Goal: Find specific page/section: Find specific page/section

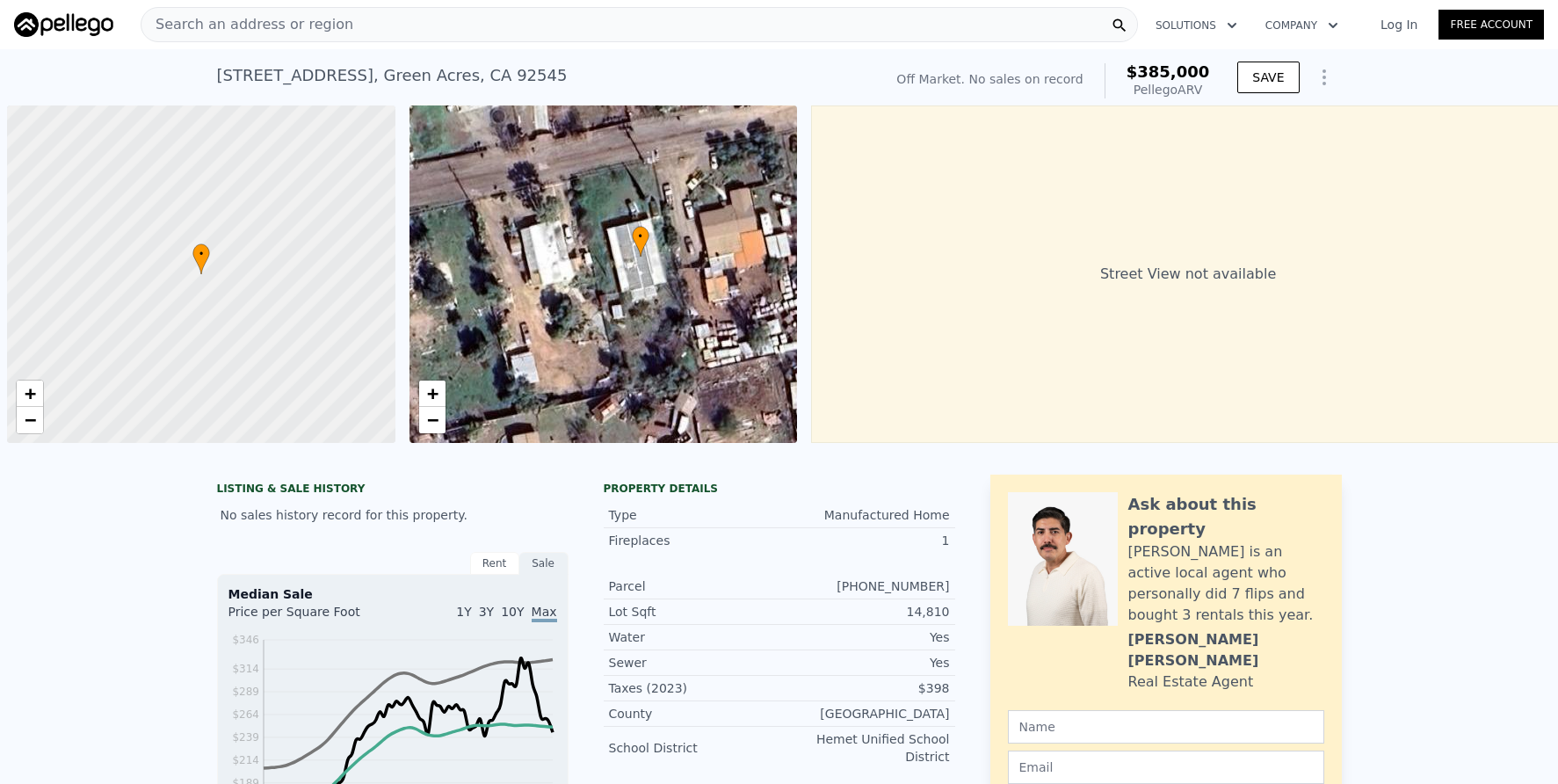
scroll to position [0, 7]
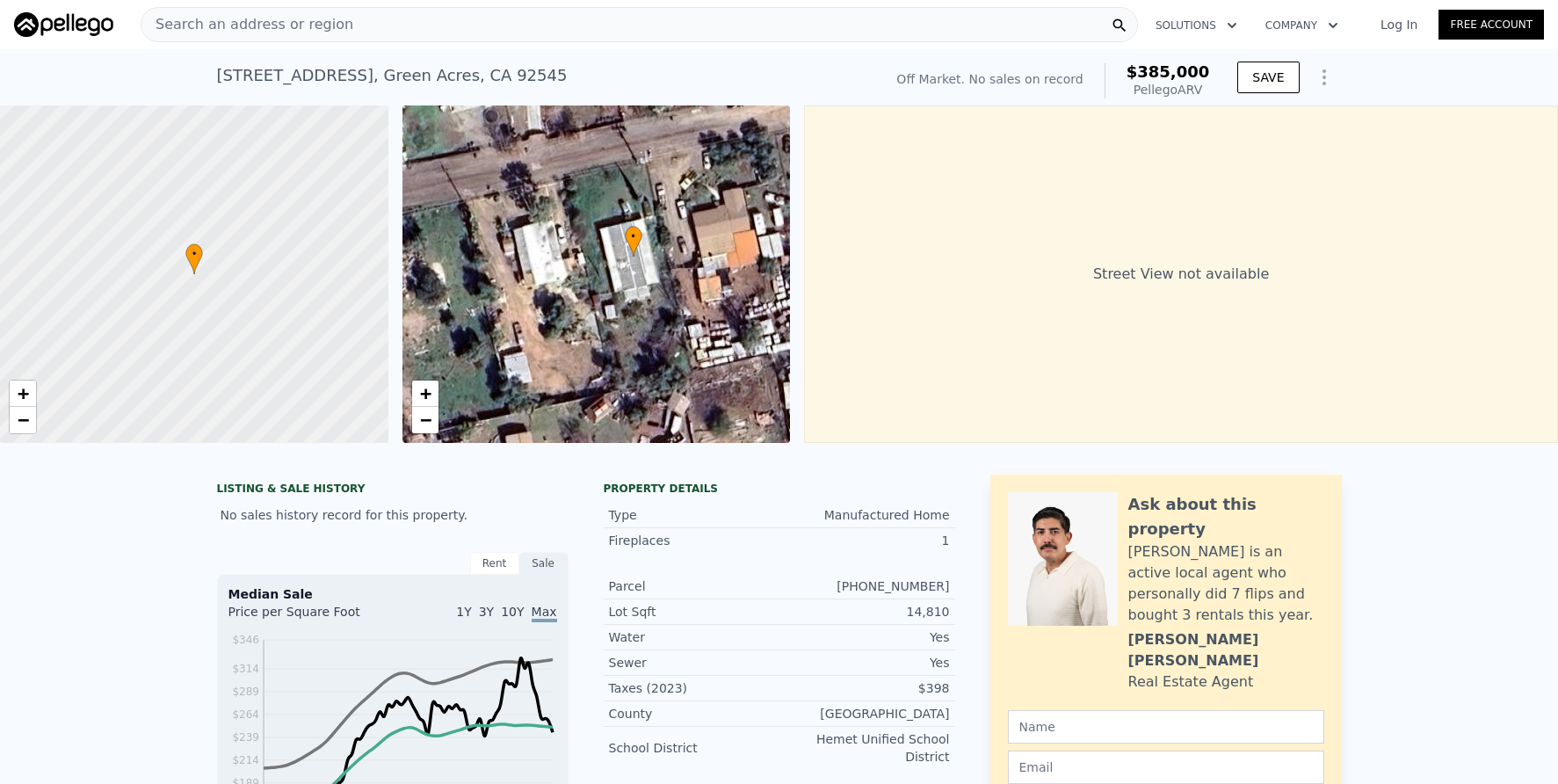
click at [651, 23] on div "Search an address or region" at bounding box center [639, 24] width 997 height 35
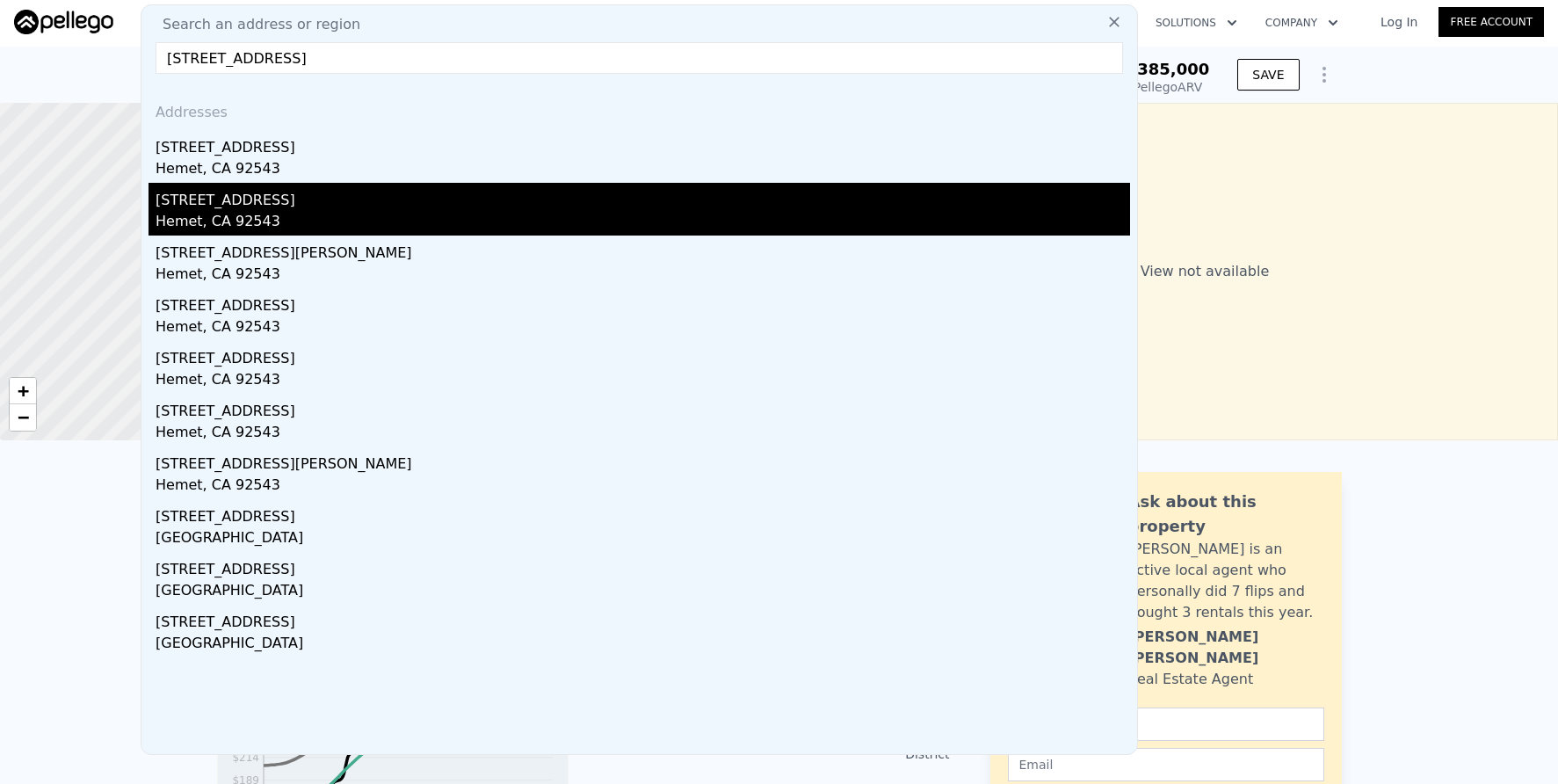
scroll to position [4, 0]
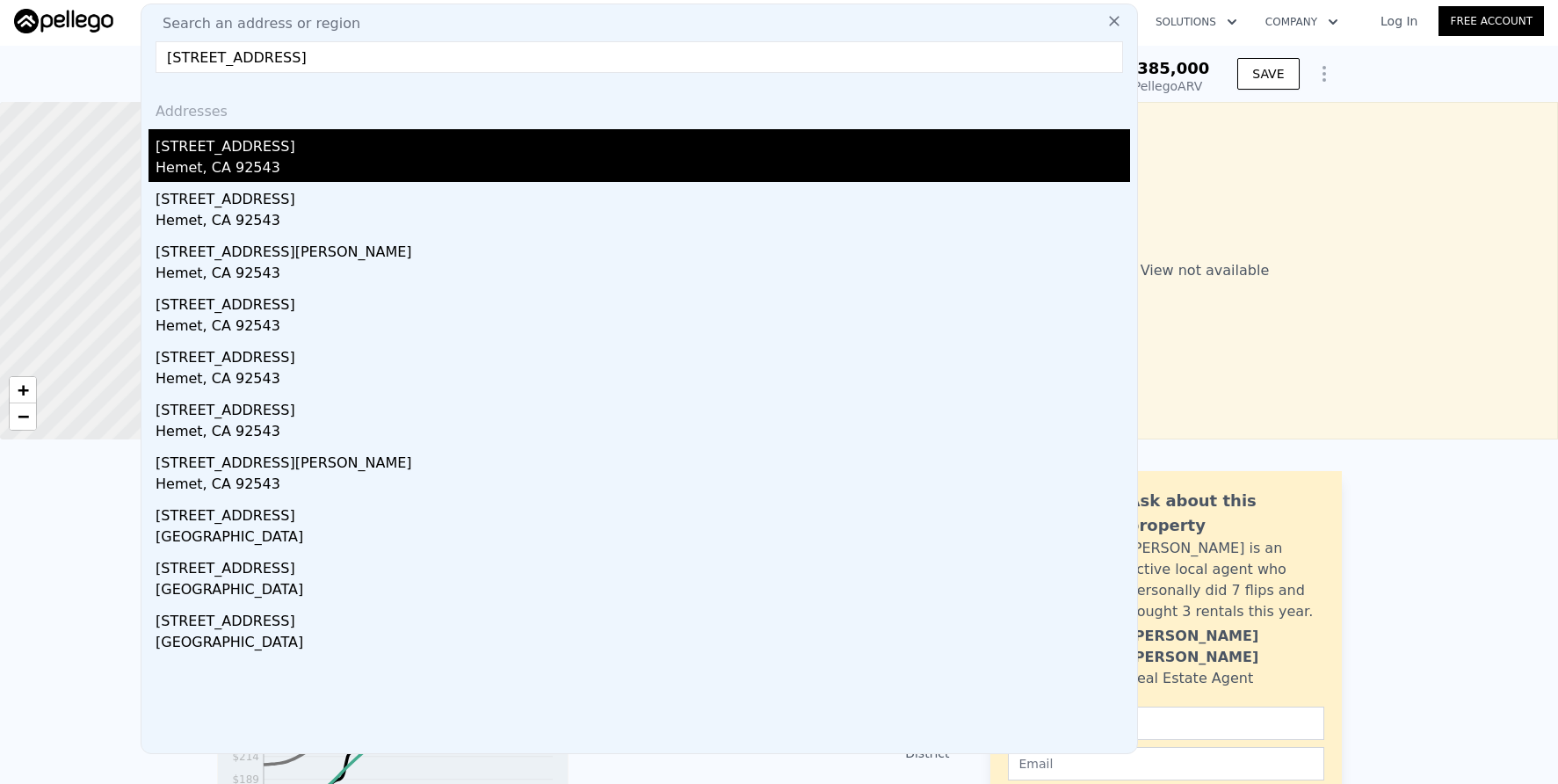
type input "[STREET_ADDRESS]"
click at [375, 159] on div "Hemet, CA 92543" at bounding box center [644, 170] width 975 height 25
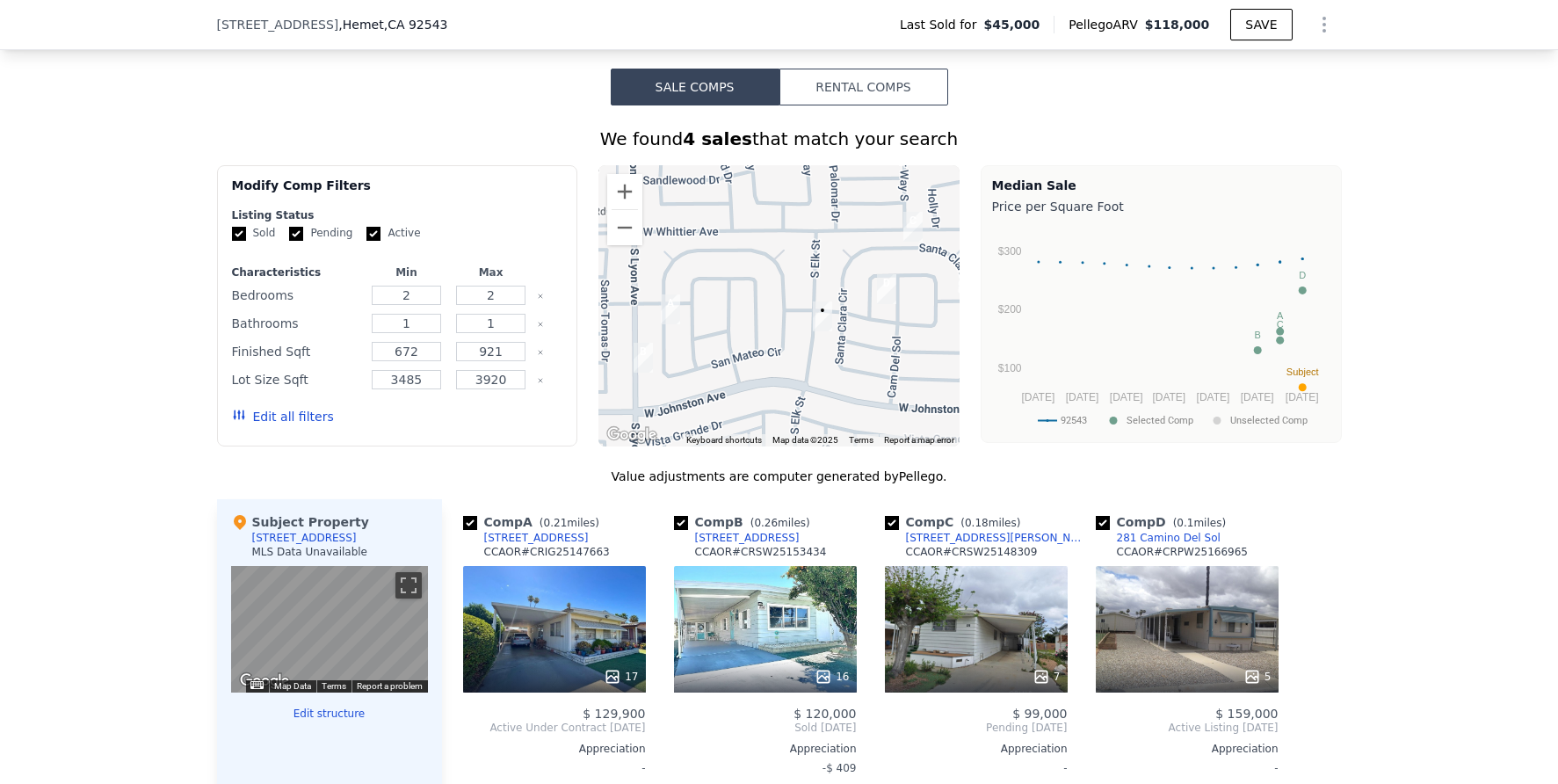
scroll to position [1201, 0]
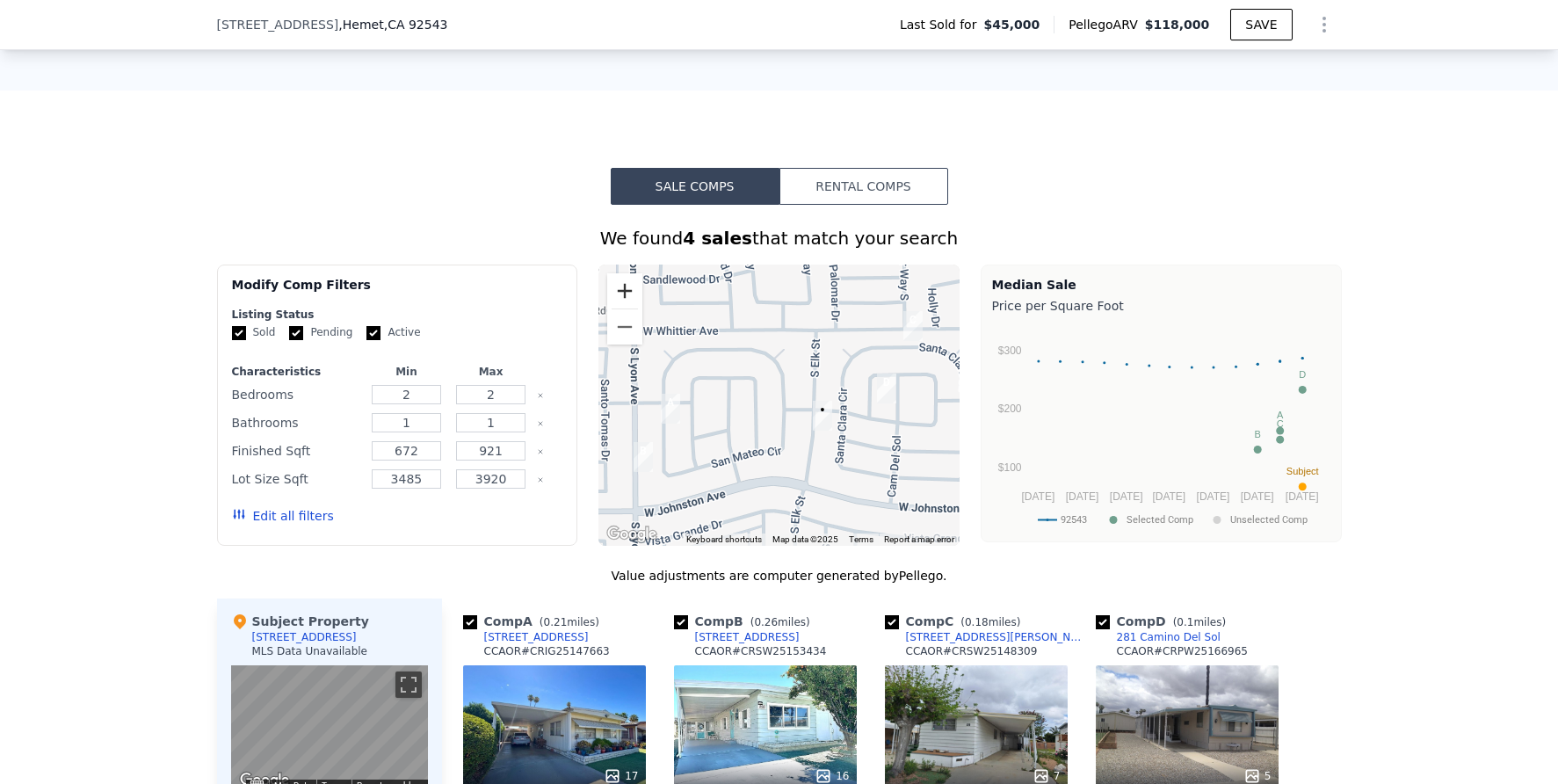
click at [627, 306] on button "Zoom in" at bounding box center [624, 290] width 35 height 35
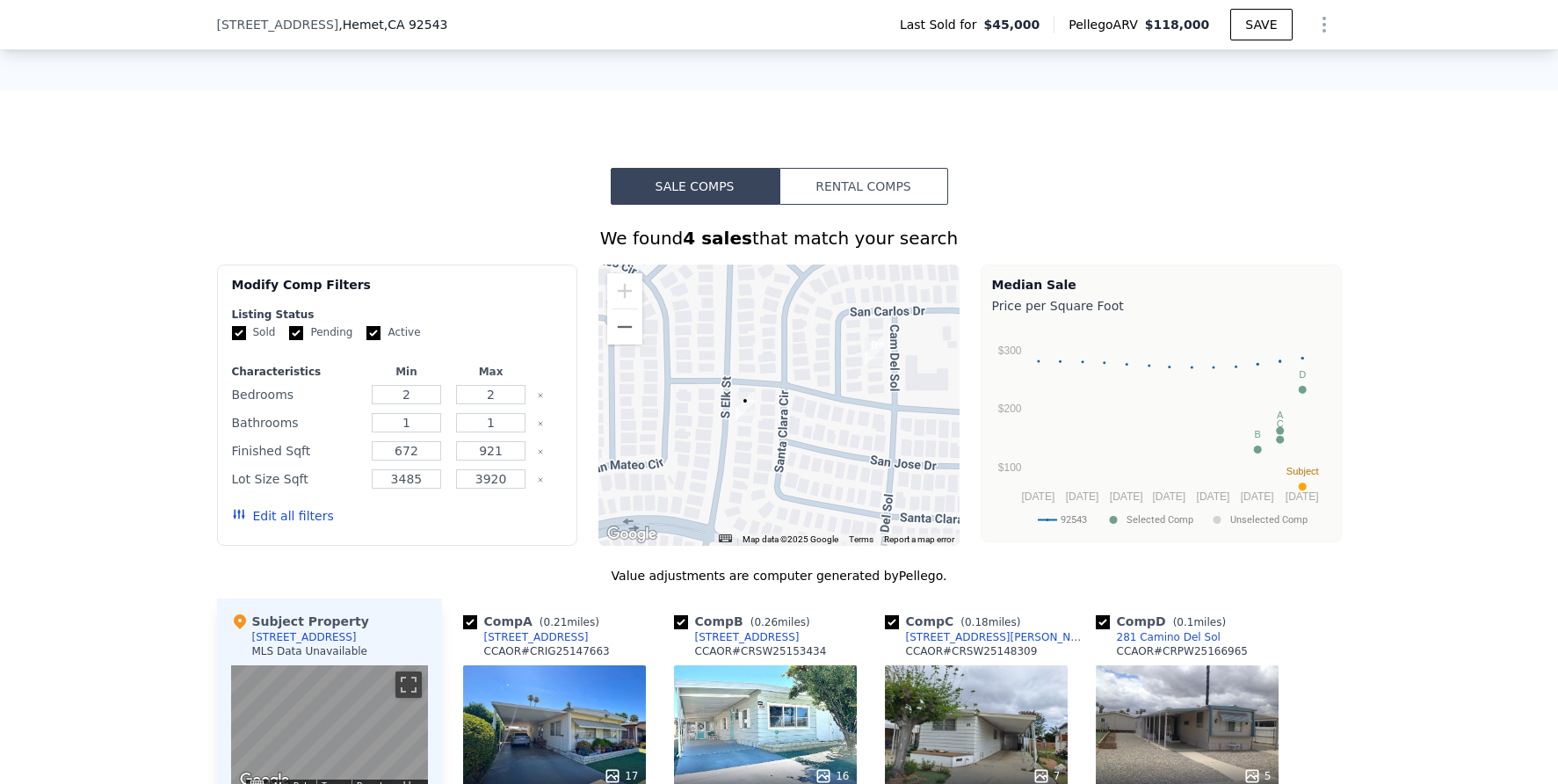
drag, startPoint x: 868, startPoint y: 439, endPoint x: 739, endPoint y: 401, distance: 134.5
click at [739, 401] on div at bounding box center [779, 405] width 361 height 282
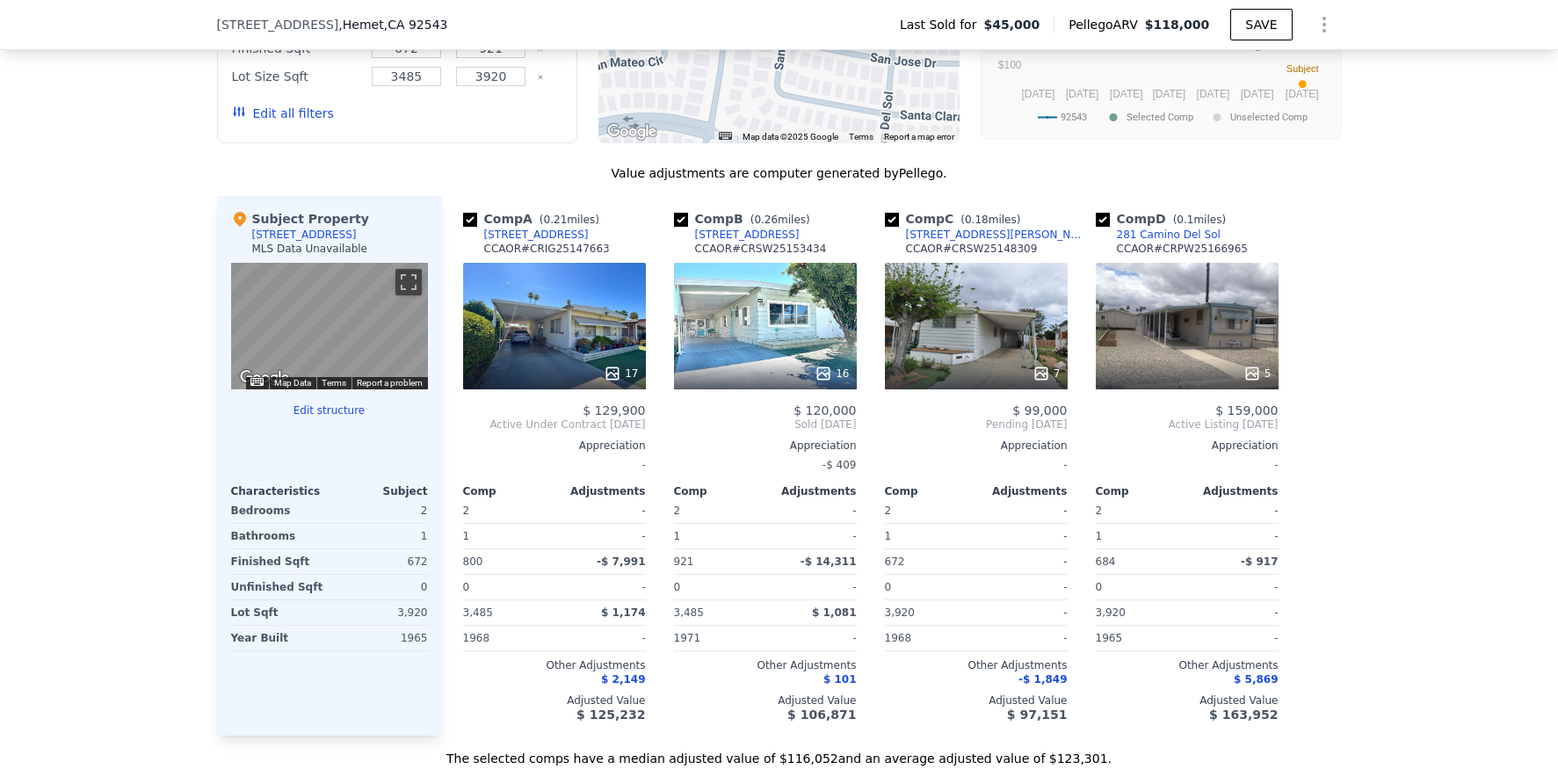
scroll to position [1624, 0]
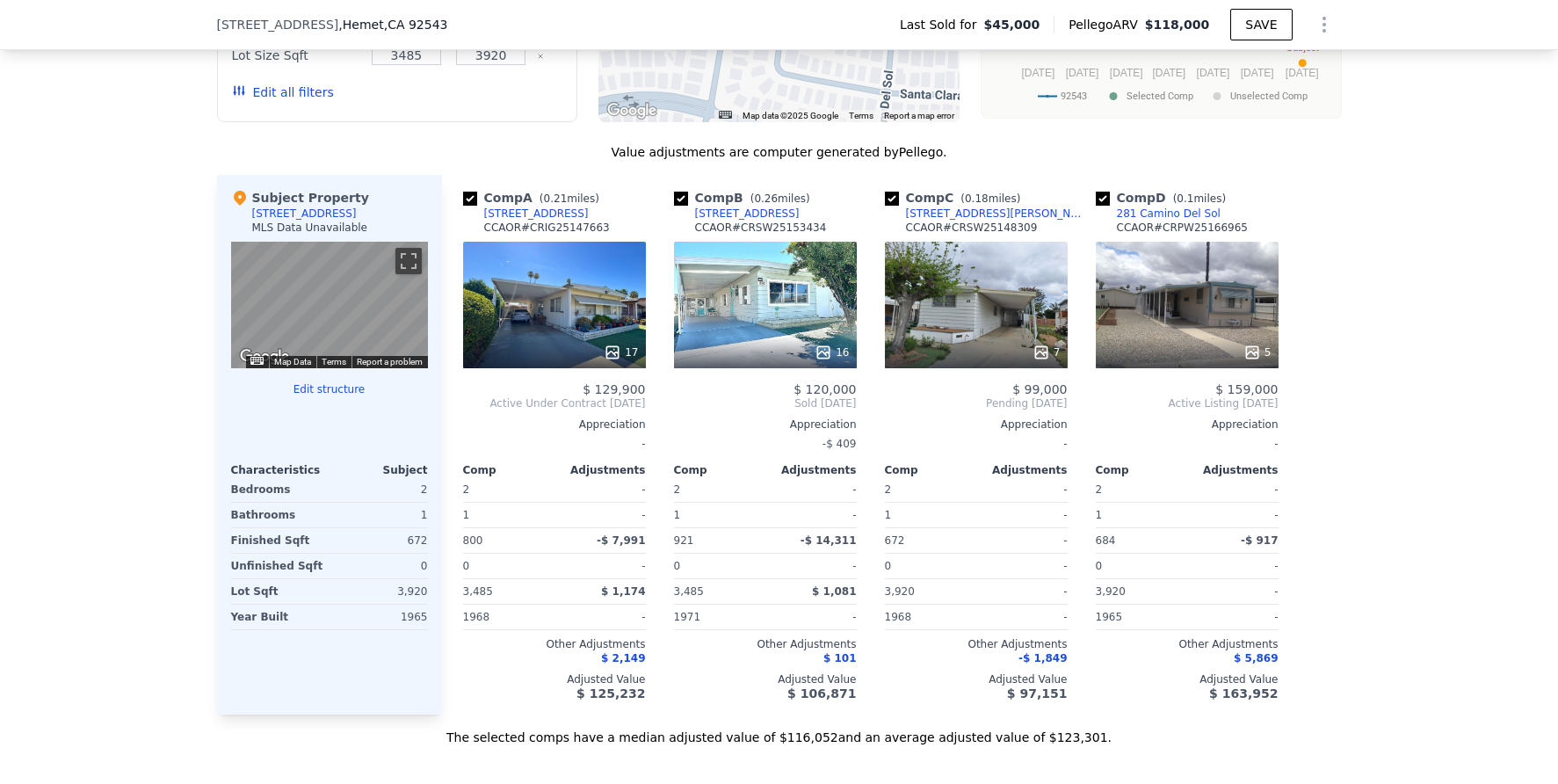
click at [1208, 304] on div "5" at bounding box center [1187, 305] width 183 height 127
